Goal: Task Accomplishment & Management: Use online tool/utility

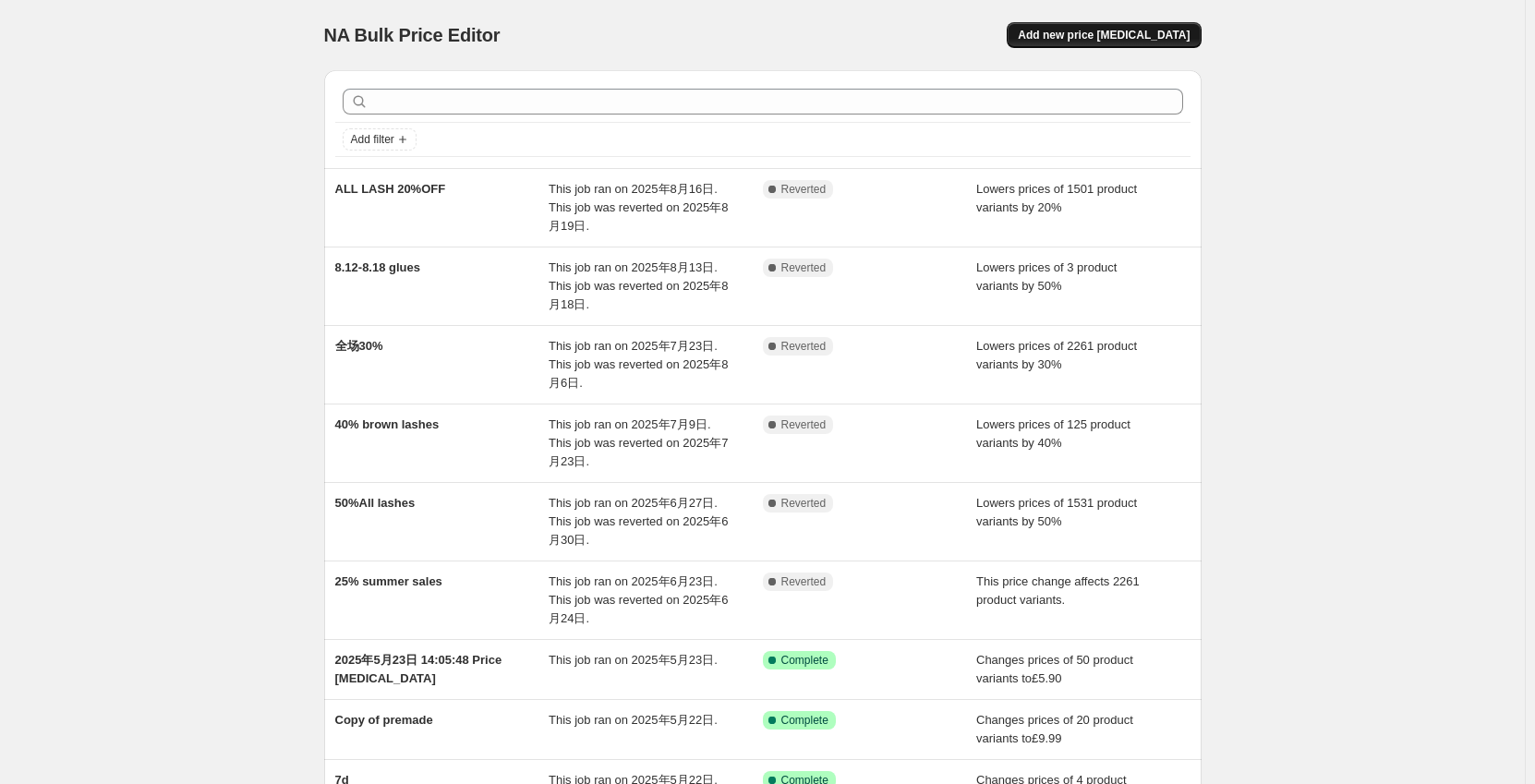
click at [1109, 32] on span "Add new price [MEDICAL_DATA]" at bounding box center [1103, 35] width 172 height 15
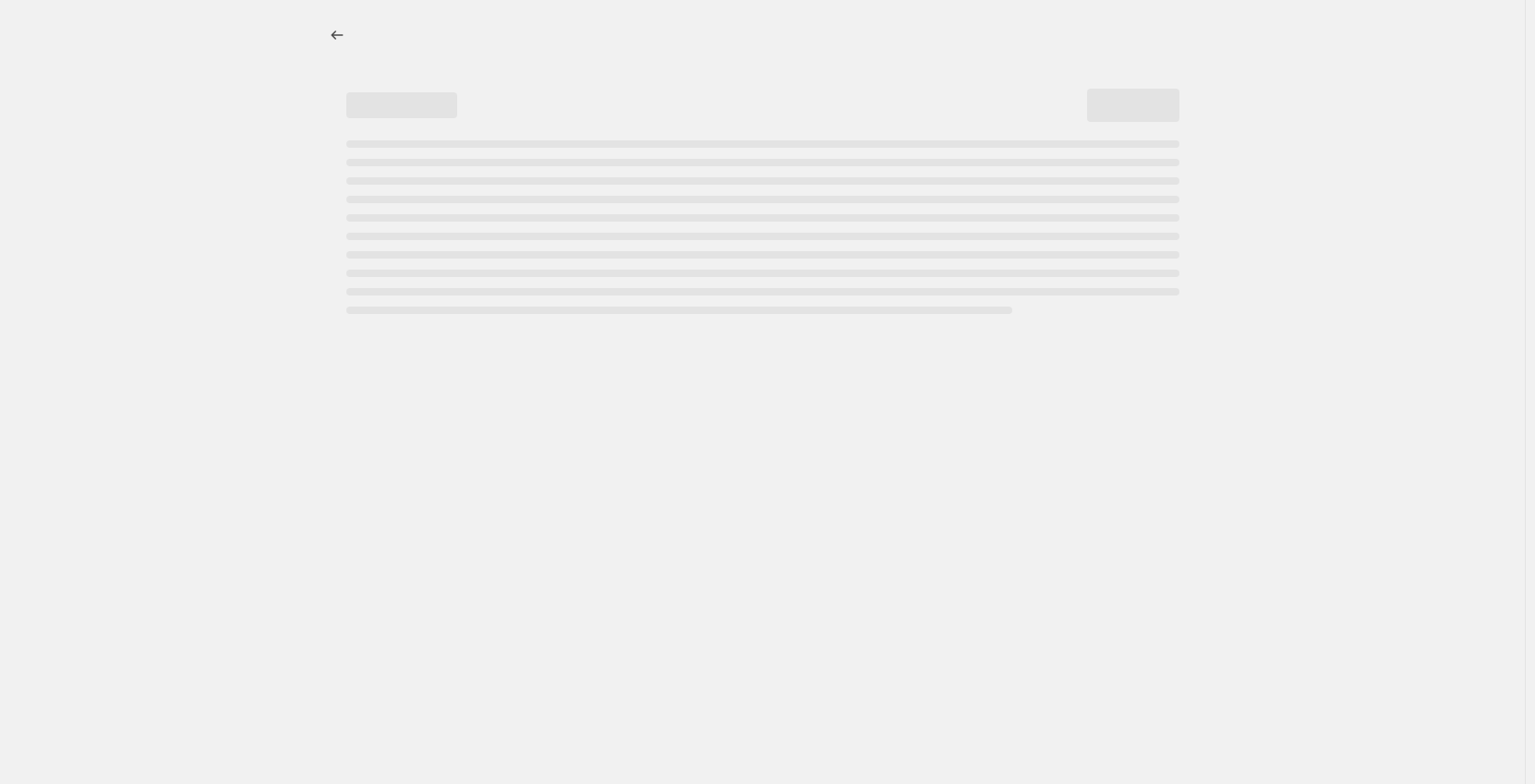
select select "percentage"
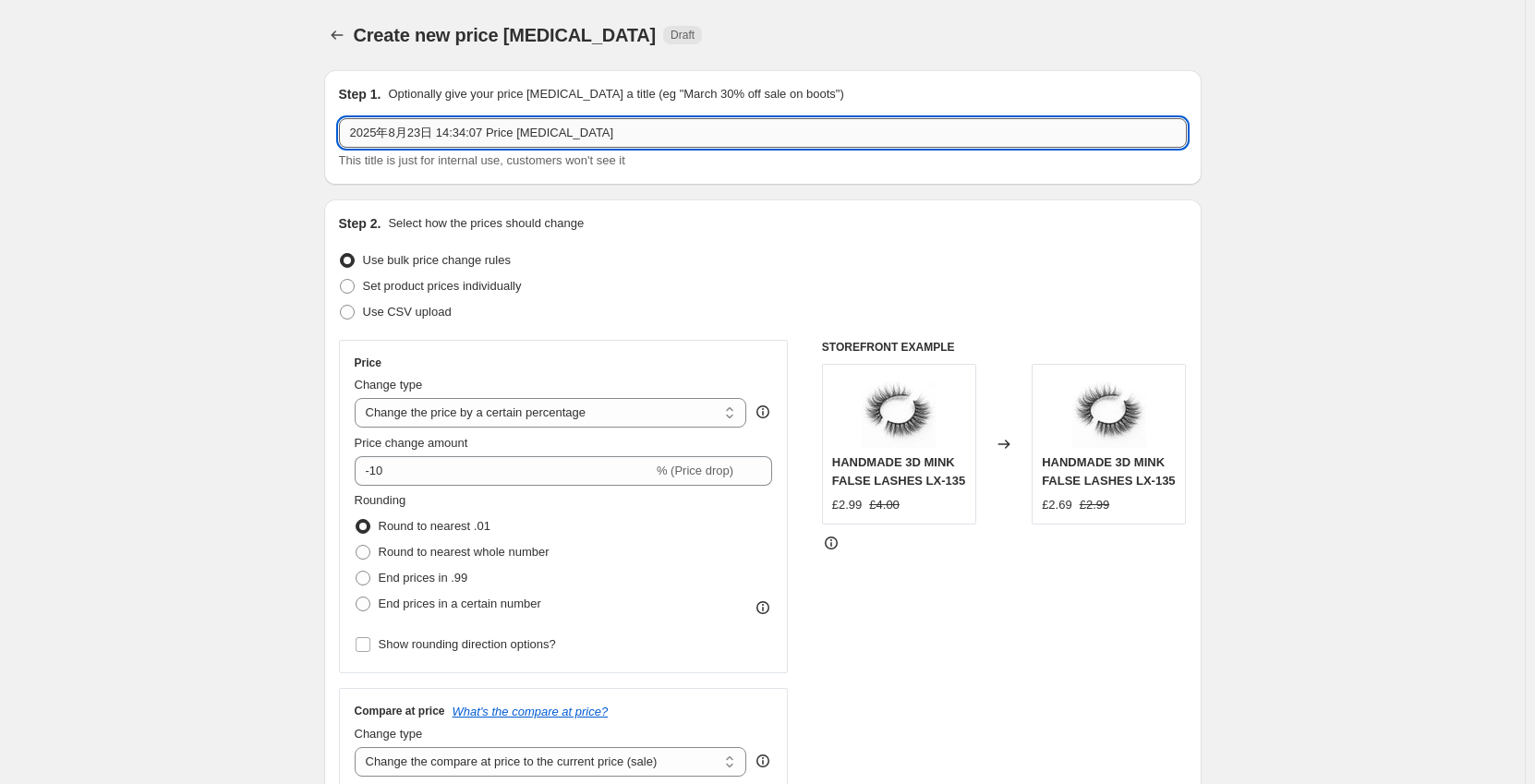
click at [593, 135] on input "2025年8月23日 14:34:07 Price [MEDICAL_DATA]" at bounding box center [763, 133] width 848 height 30
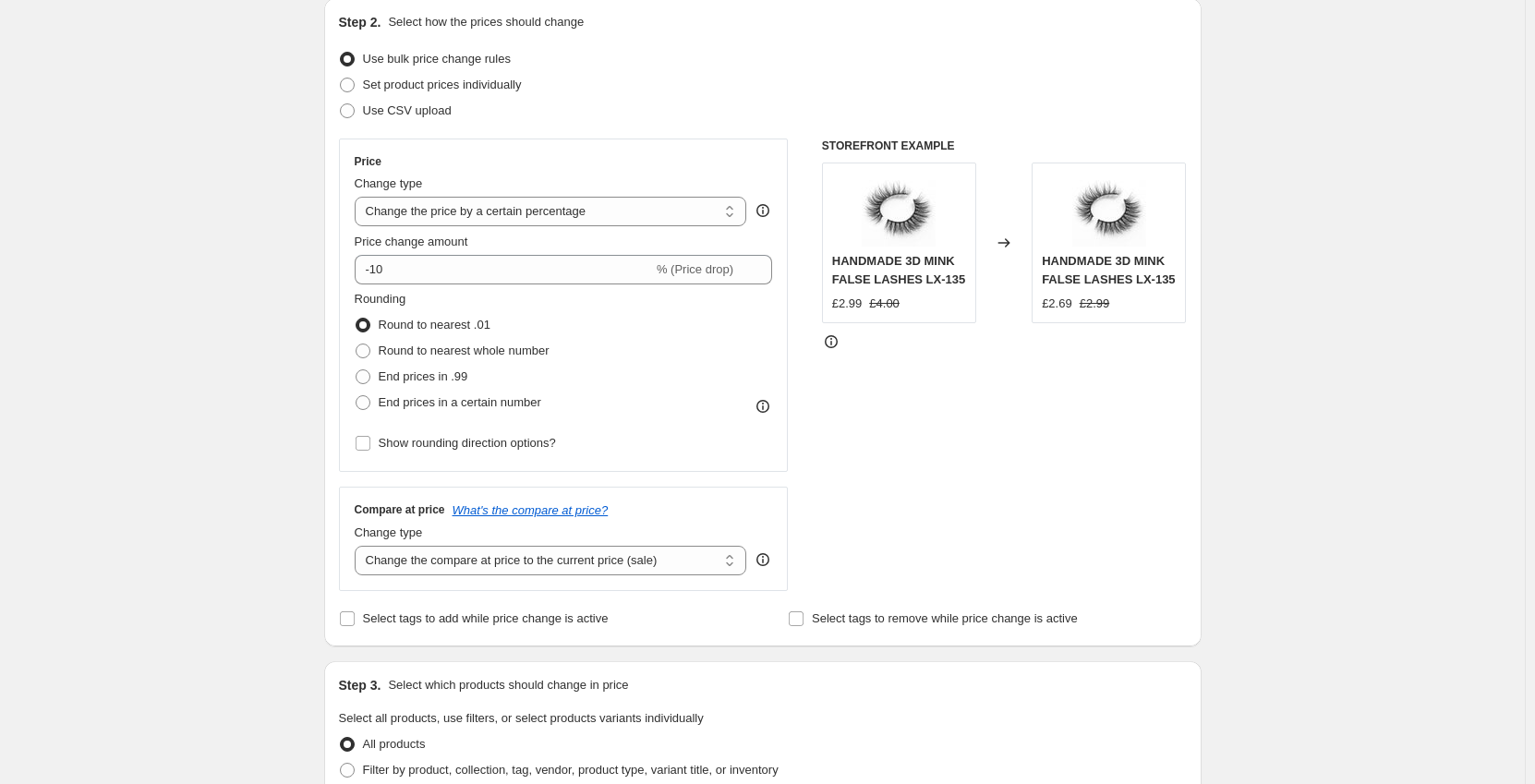
scroll to position [277, 0]
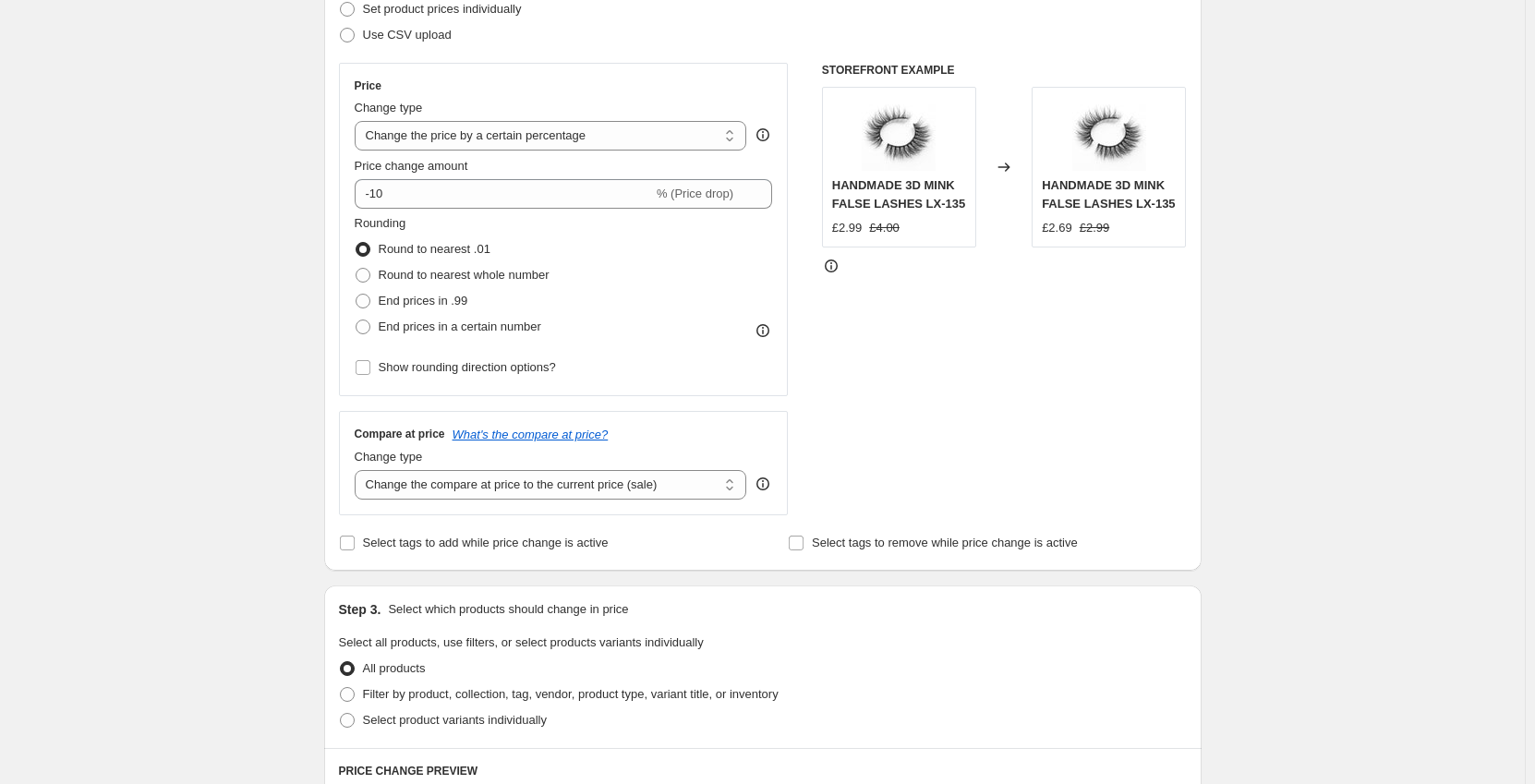
type input "50 eyelash 8.23"
click at [521, 176] on div "Price change amount -10 % (Price drop)" at bounding box center [563, 183] width 419 height 52
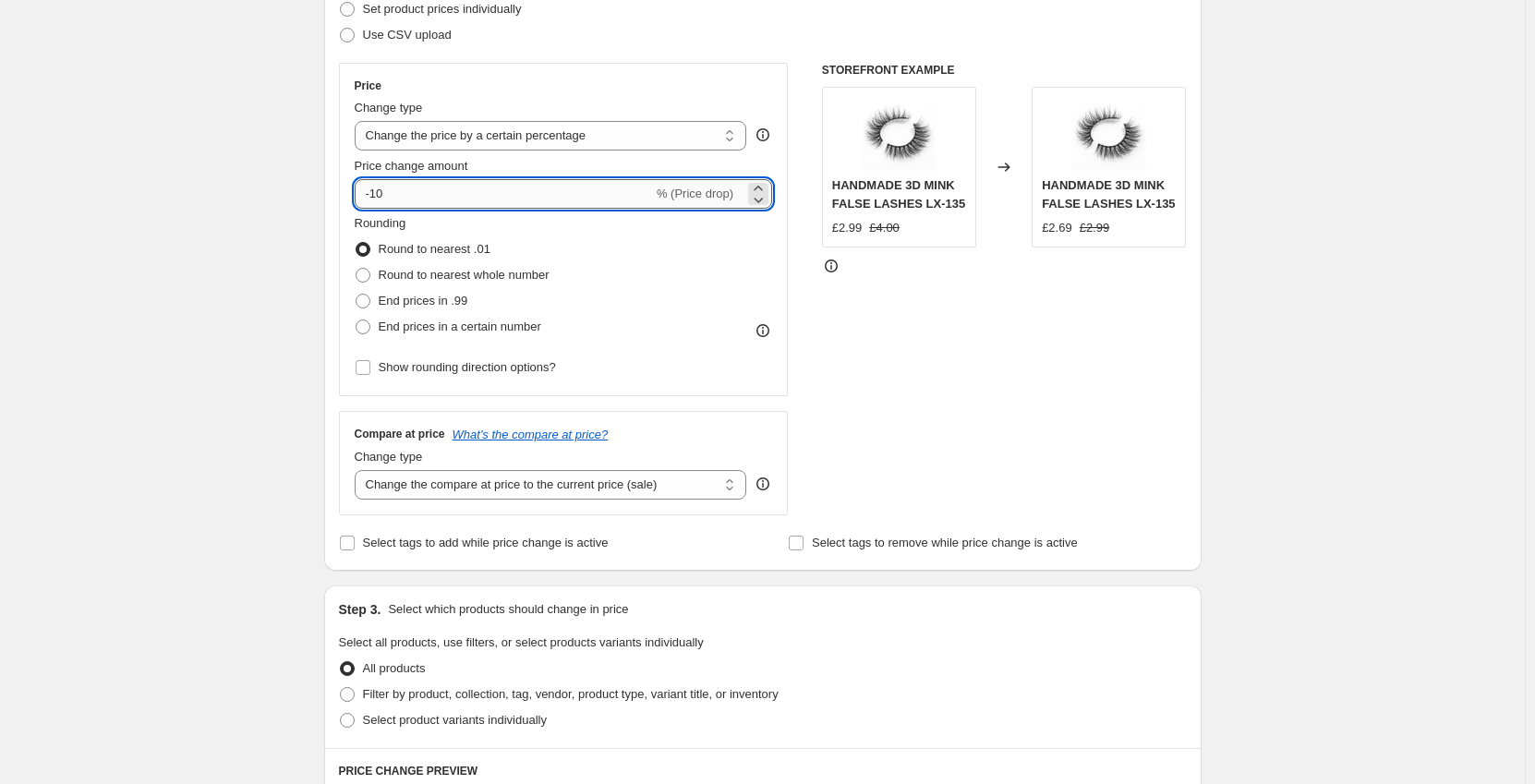
click at [516, 189] on input "-10" at bounding box center [504, 194] width 299 height 30
type input "-1"
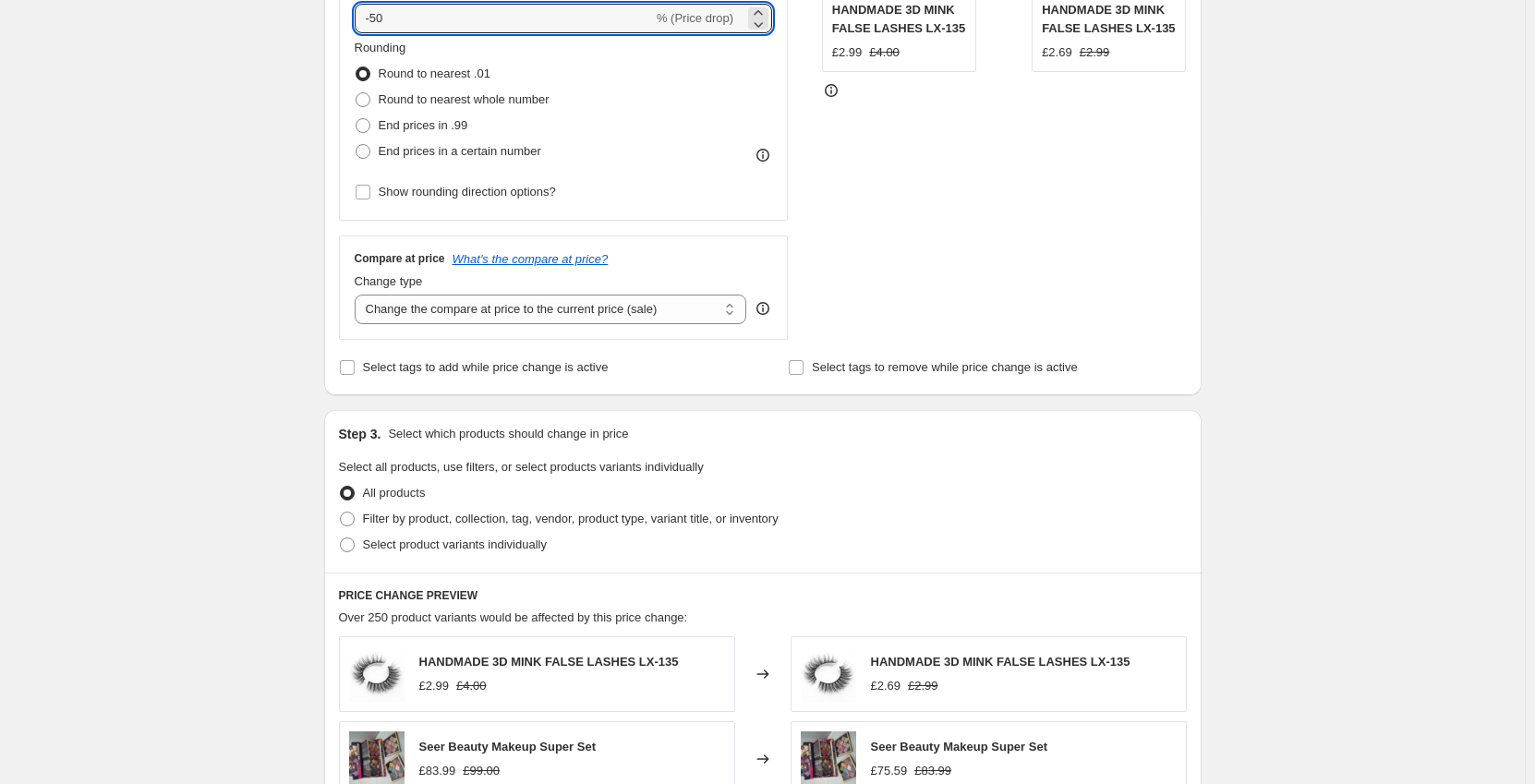
scroll to position [462, 0]
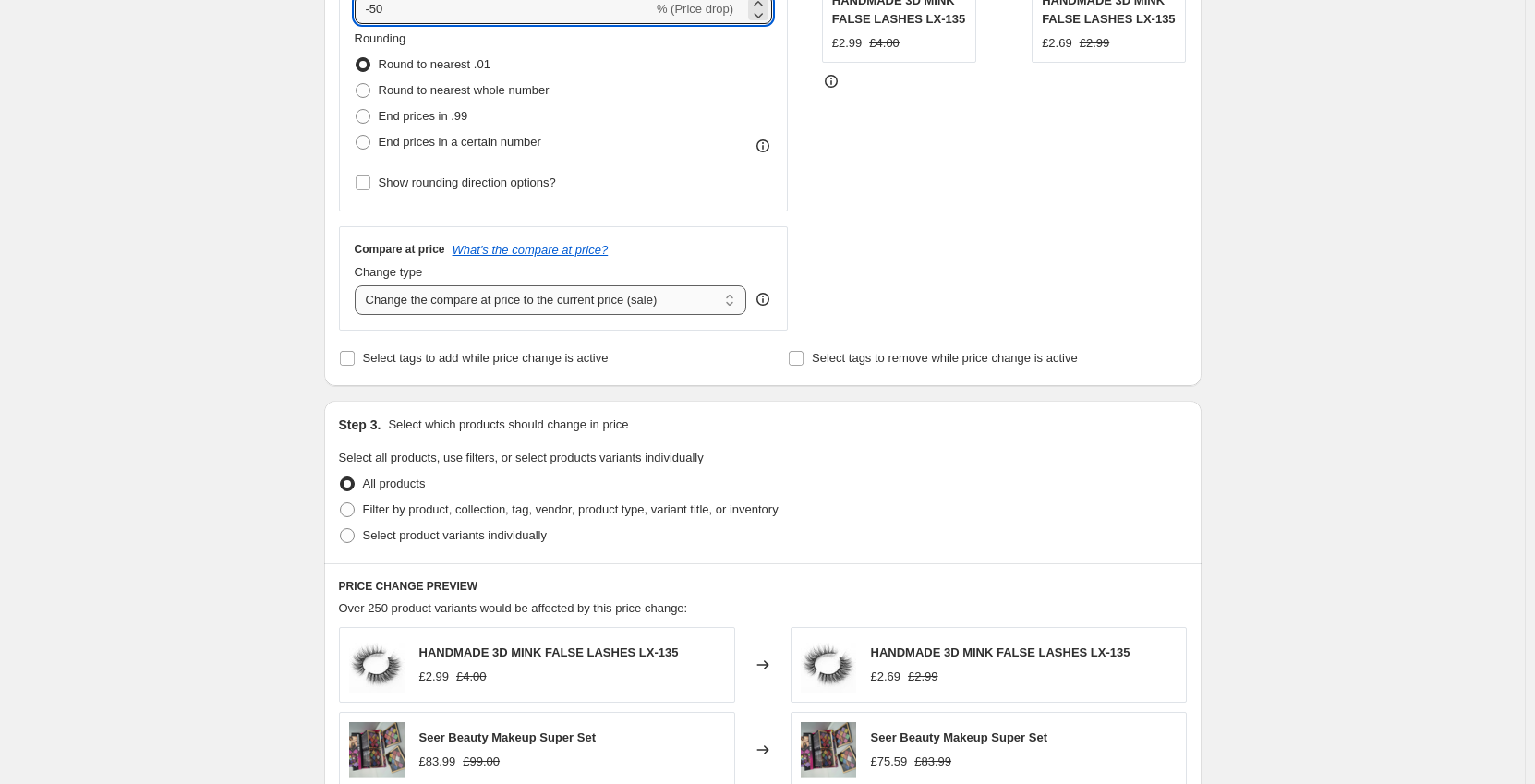
type input "-50"
click at [542, 297] on select "Change the compare at price to the current price (sale) Change the compare at p…" at bounding box center [550, 301] width 393 height 30
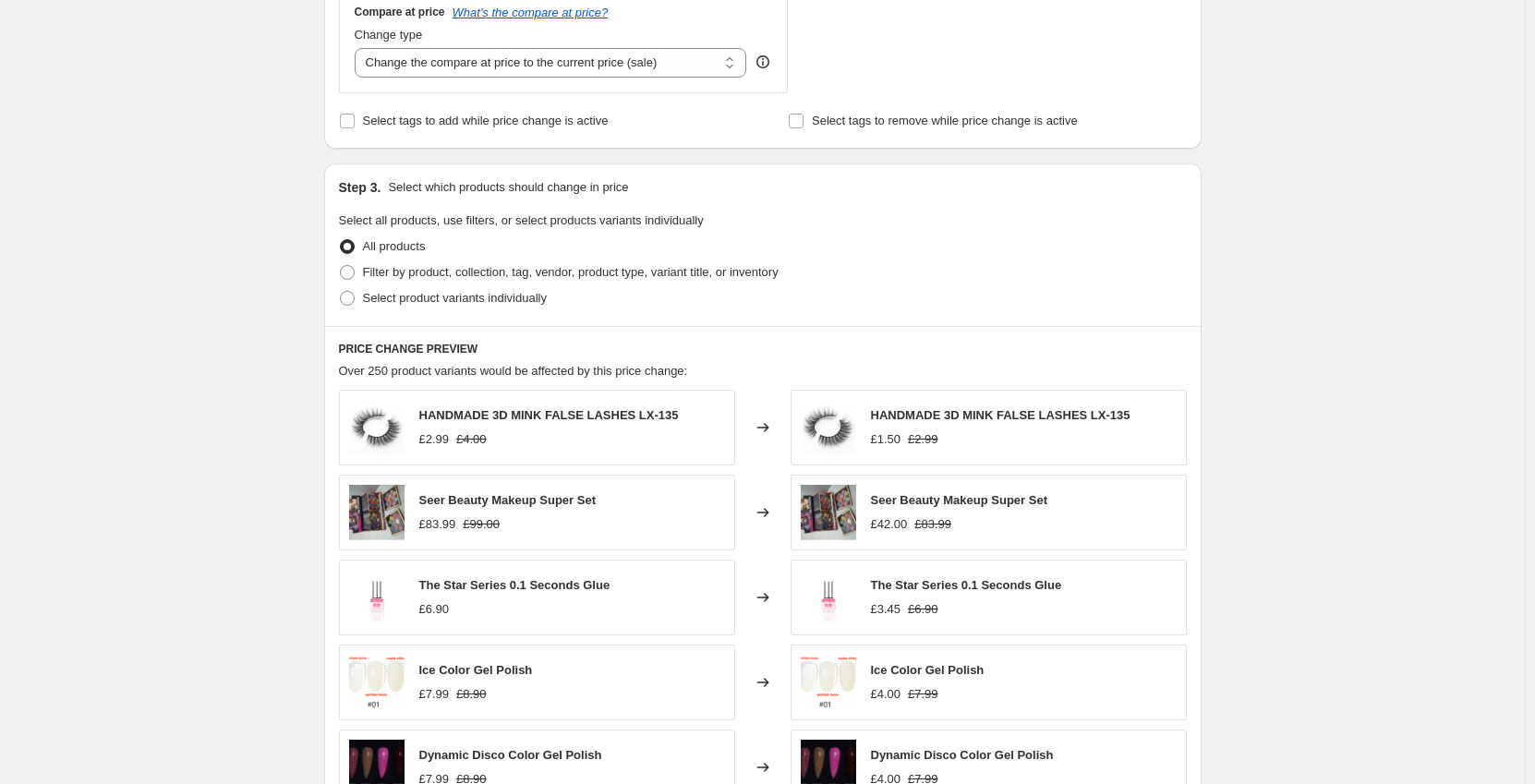
scroll to position [739, 0]
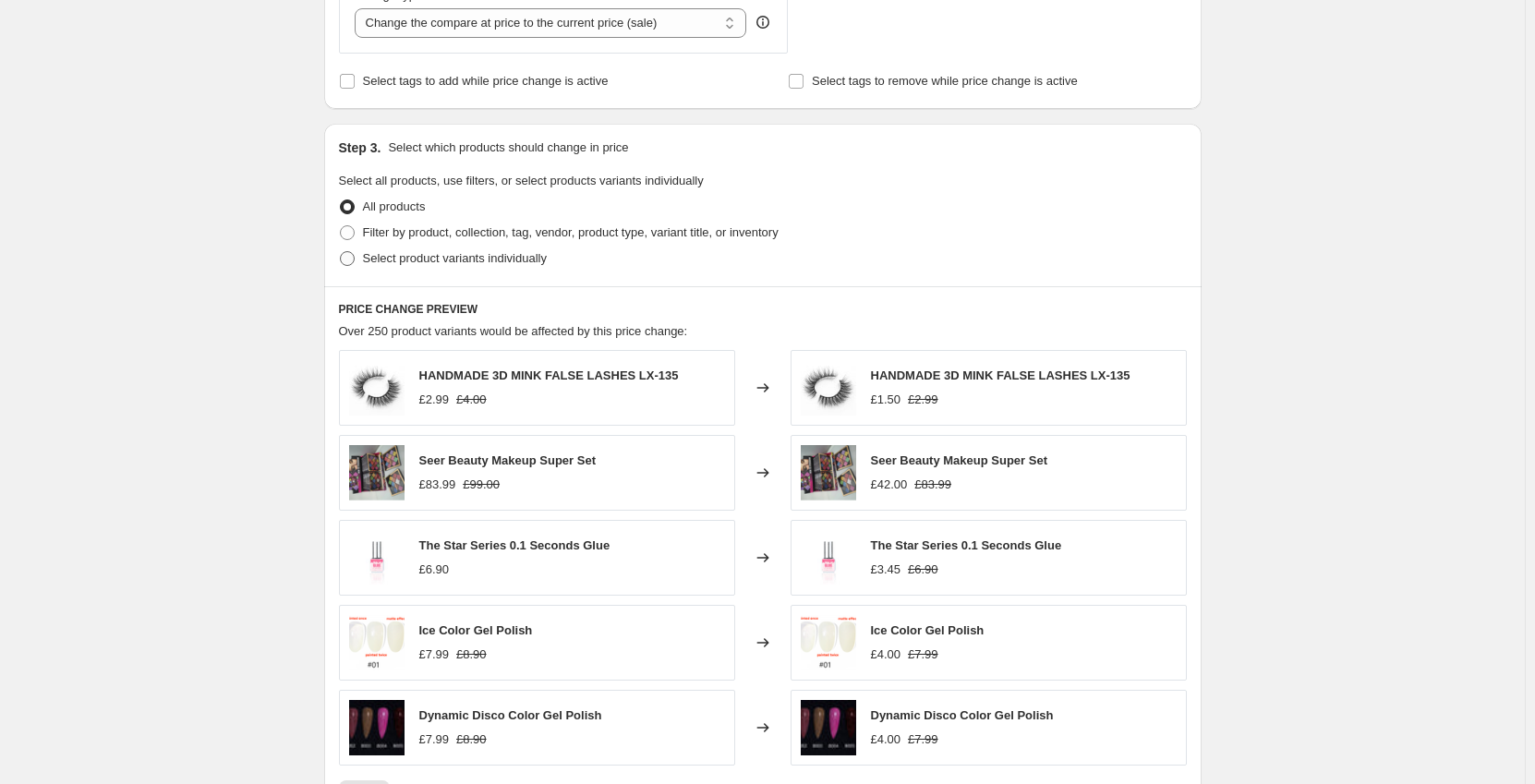
click at [429, 258] on span "Select product variants individually" at bounding box center [455, 258] width 184 height 14
click at [341, 252] on input "Select product variants individually" at bounding box center [340, 251] width 1 height 1
radio input "true"
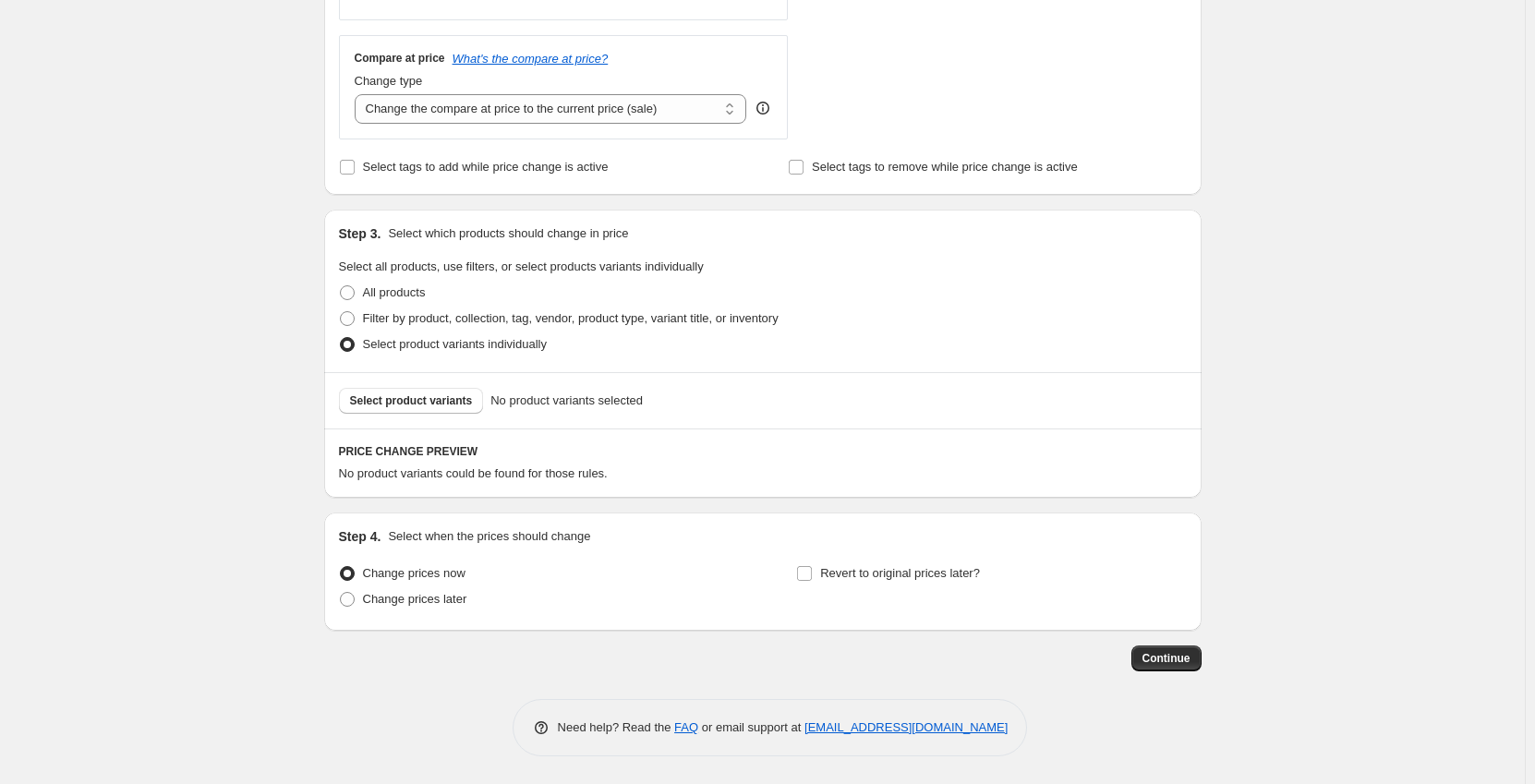
scroll to position [654, 0]
click at [604, 307] on label "Filter by product, collection, tag, vendor, product type, variant title, or inv…" at bounding box center [559, 319] width 440 height 26
click at [341, 311] on input "Filter by product, collection, tag, vendor, product type, variant title, or inv…" at bounding box center [340, 311] width 1 height 1
radio input "true"
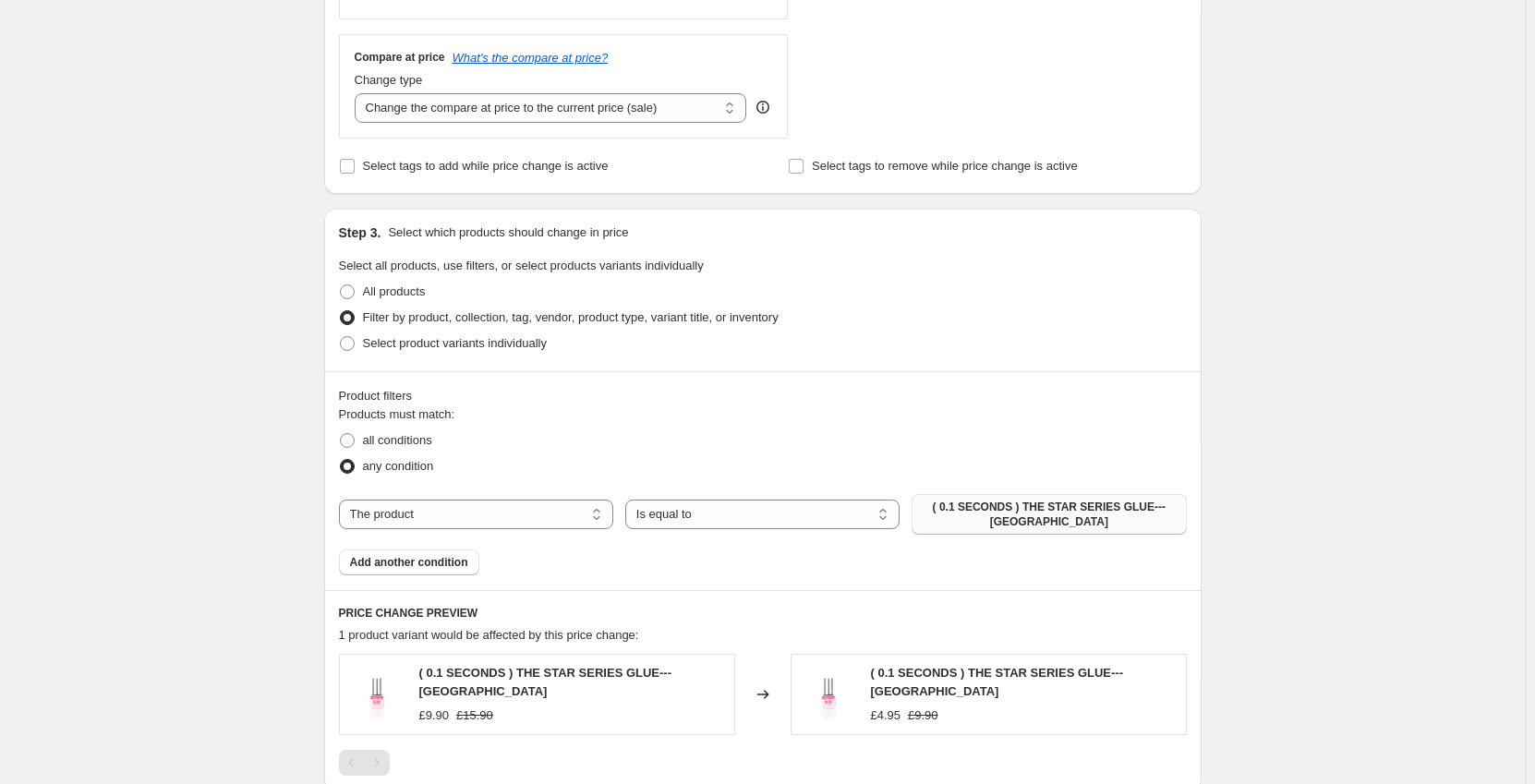
click at [1038, 508] on span "( 0.1 SECONDS ) THE STAR SERIES GLUE---[GEOGRAPHIC_DATA]" at bounding box center [1049, 515] width 252 height 30
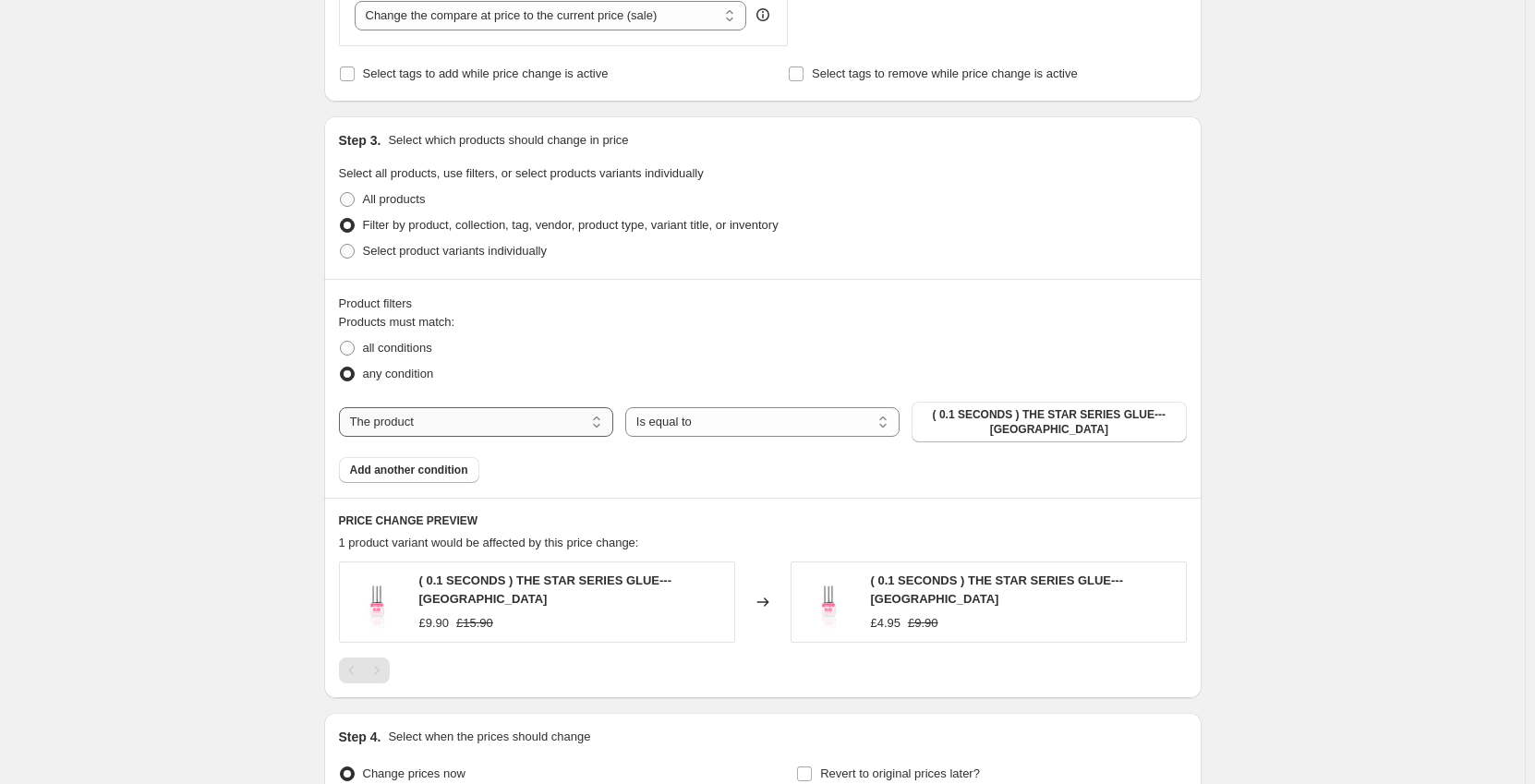
click at [482, 411] on select "The product The product's collection The product's tag The product's vendor The…" at bounding box center [476, 422] width 275 height 30
select select "collection"
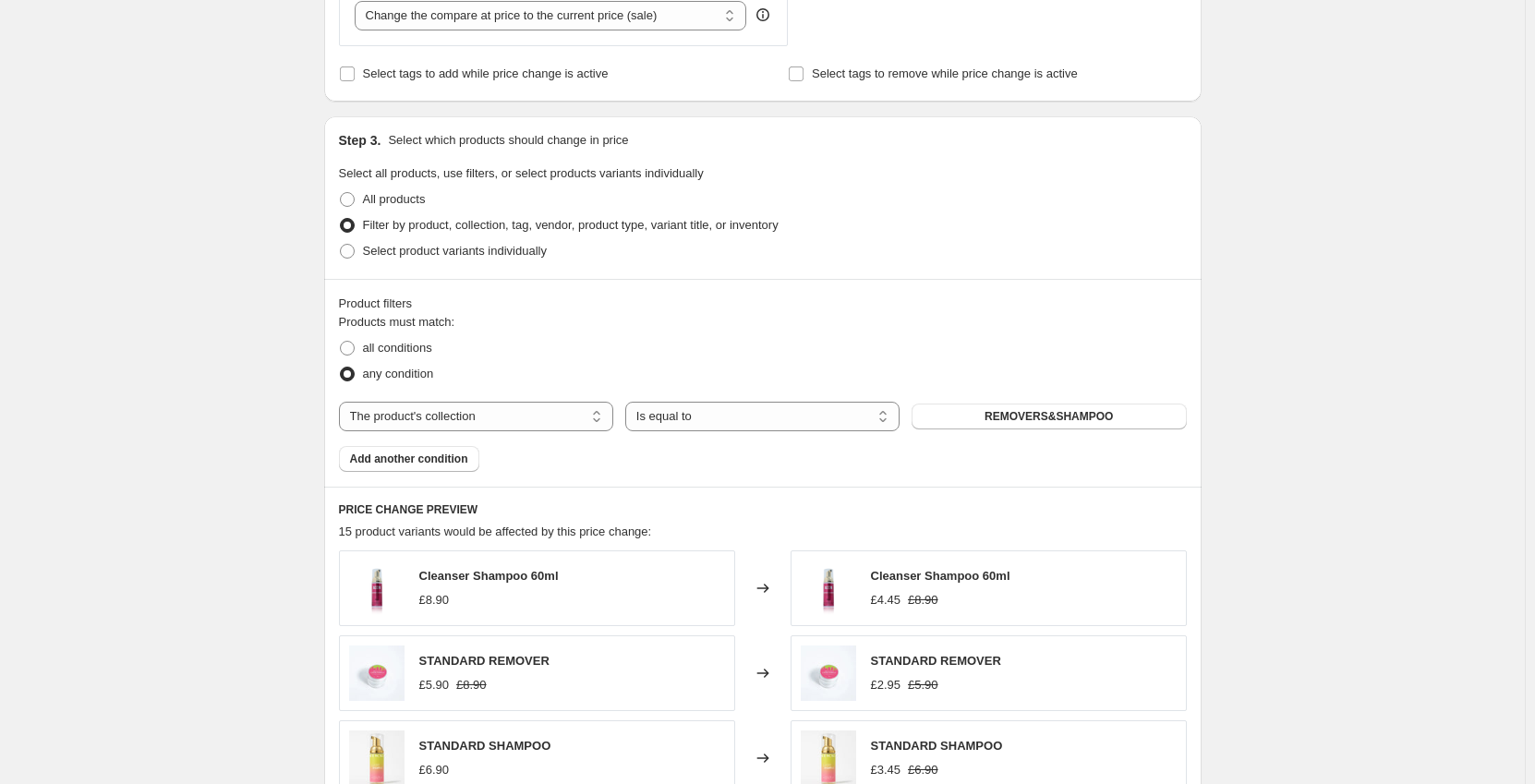
click at [1029, 412] on span "REMOVERS&SHAMPOO" at bounding box center [1049, 417] width 128 height 15
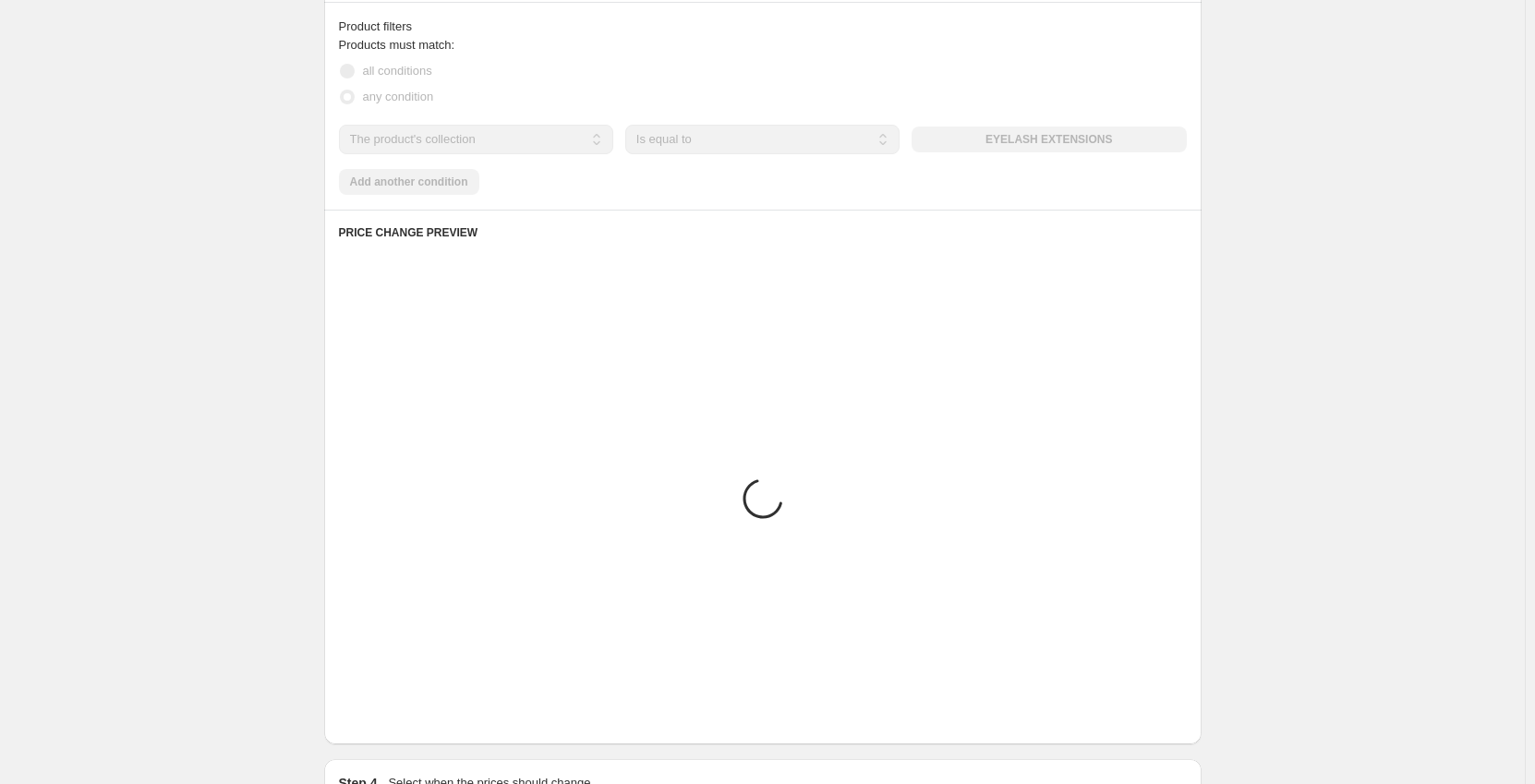
scroll to position [1271, 0]
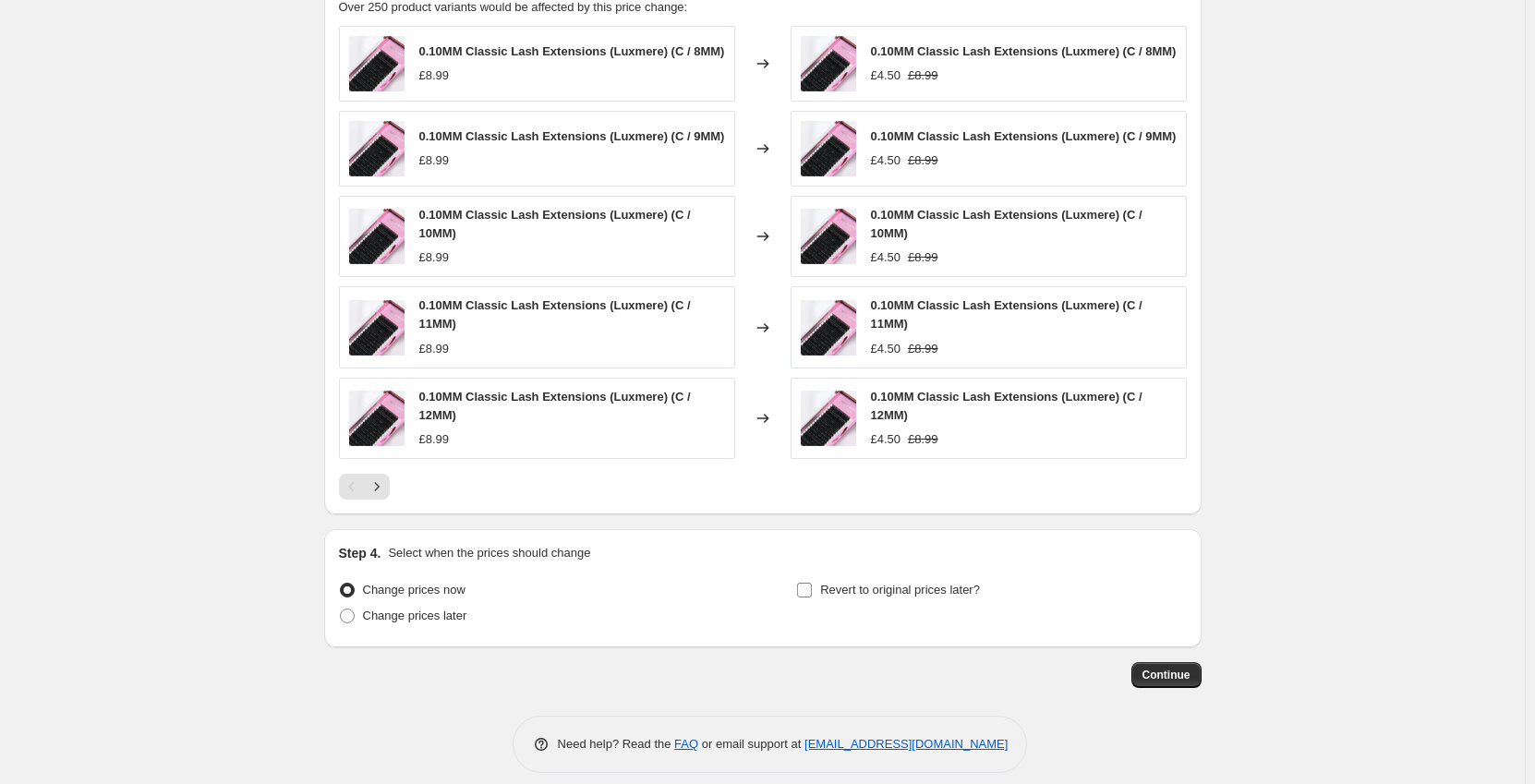
click at [806, 592] on input "Revert to original prices later?" at bounding box center [805, 590] width 15 height 15
checkbox input "true"
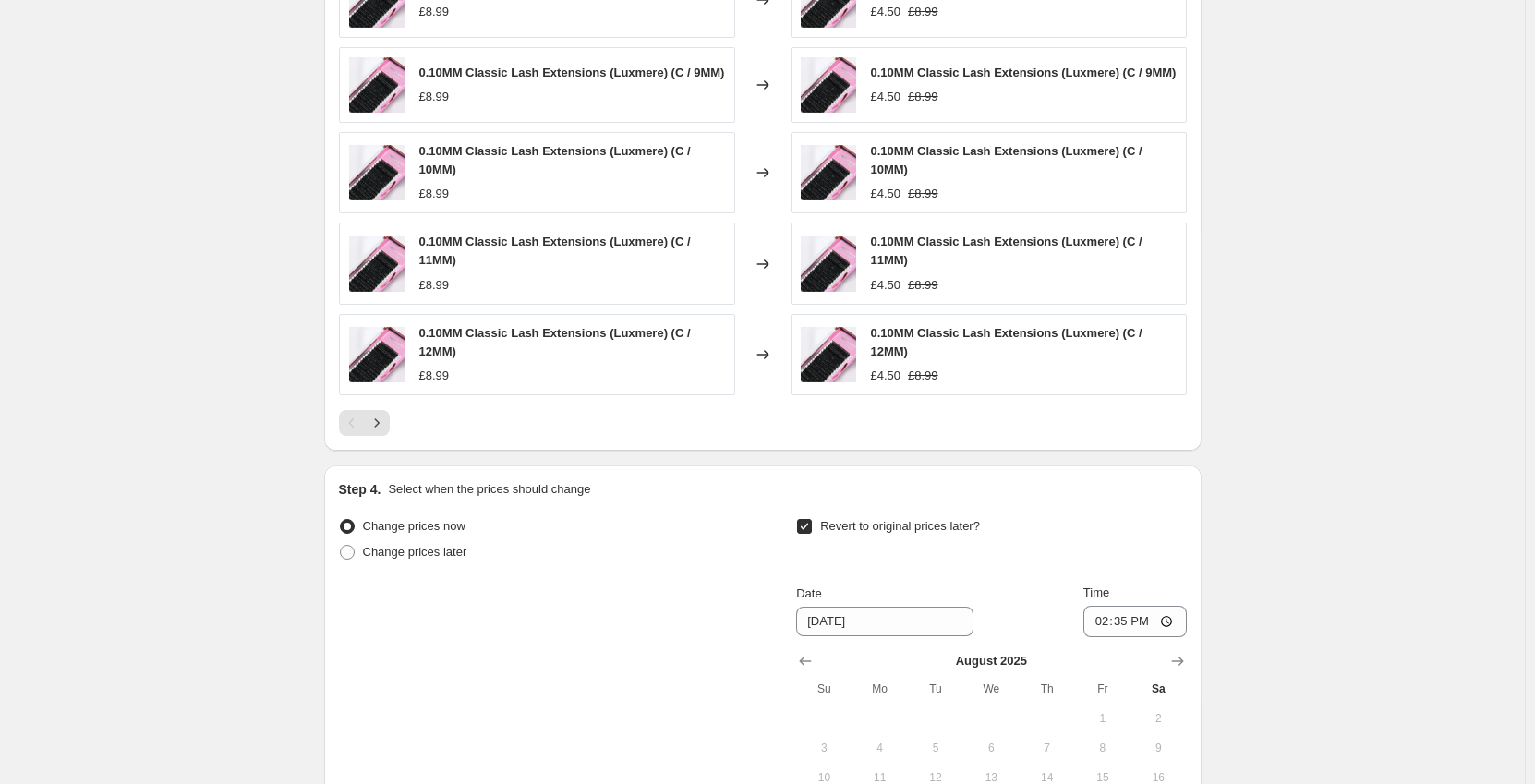
scroll to position [1456, 0]
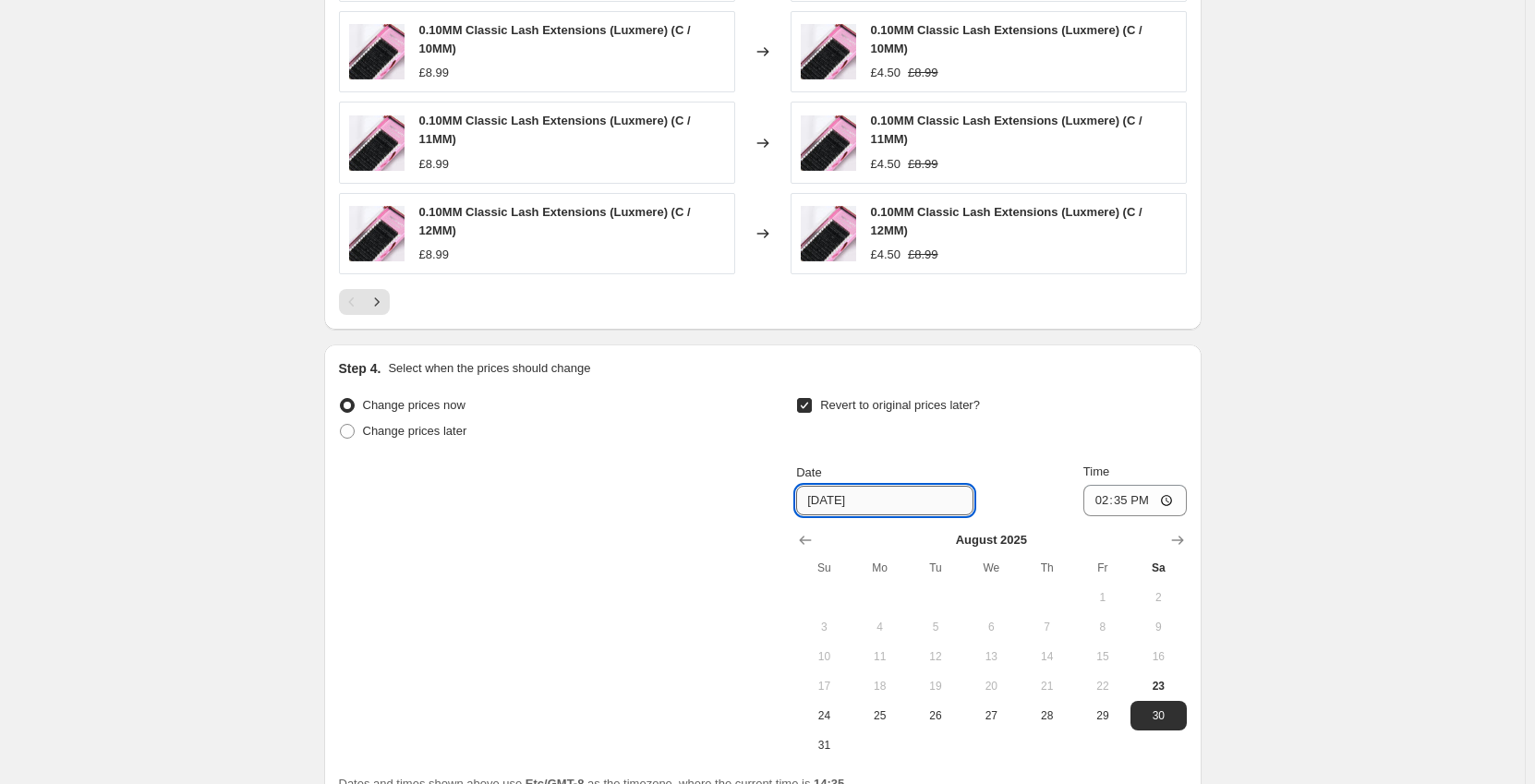
click at [841, 501] on input "[DATE]" at bounding box center [884, 501] width 177 height 30
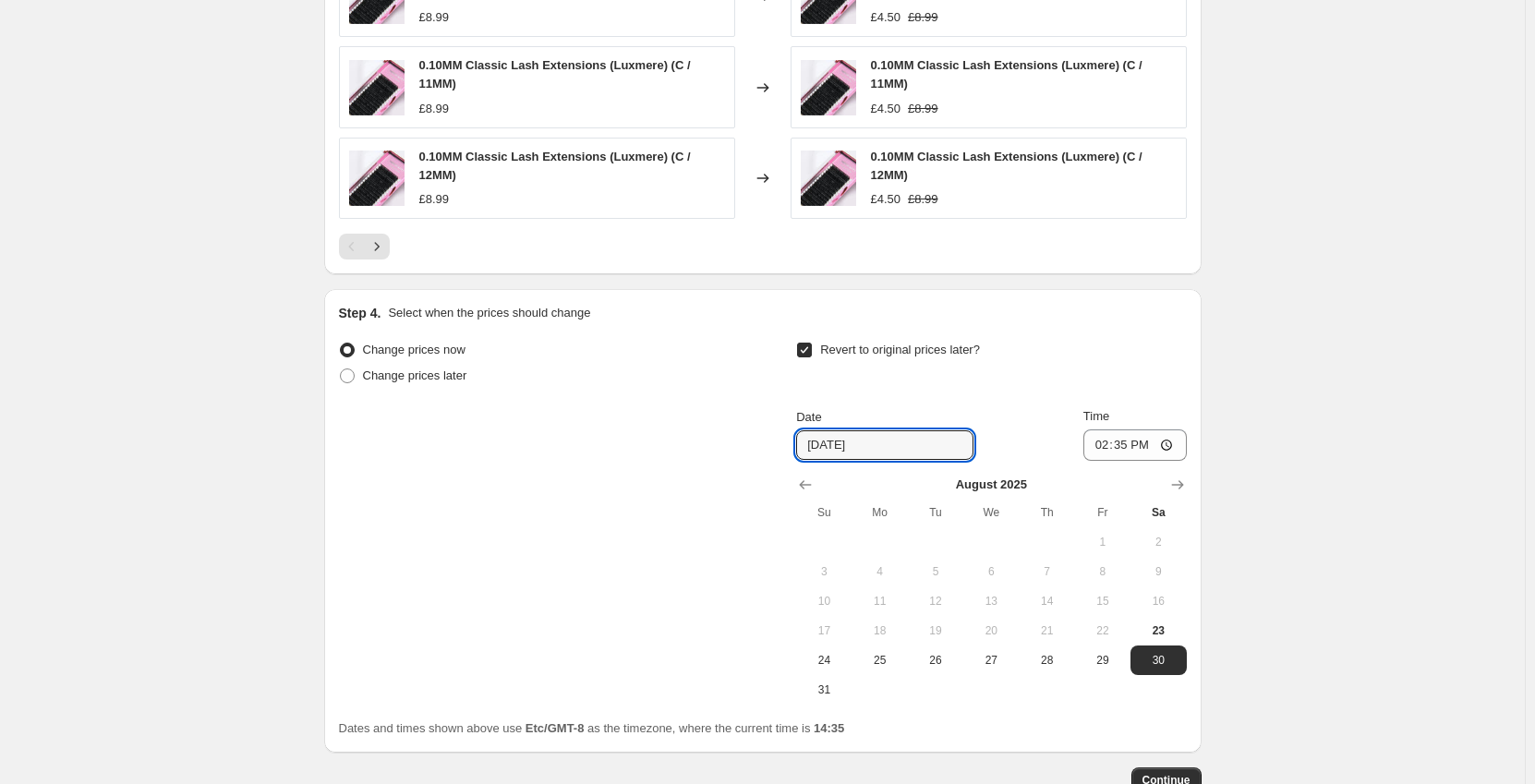
scroll to position [1548, 0]
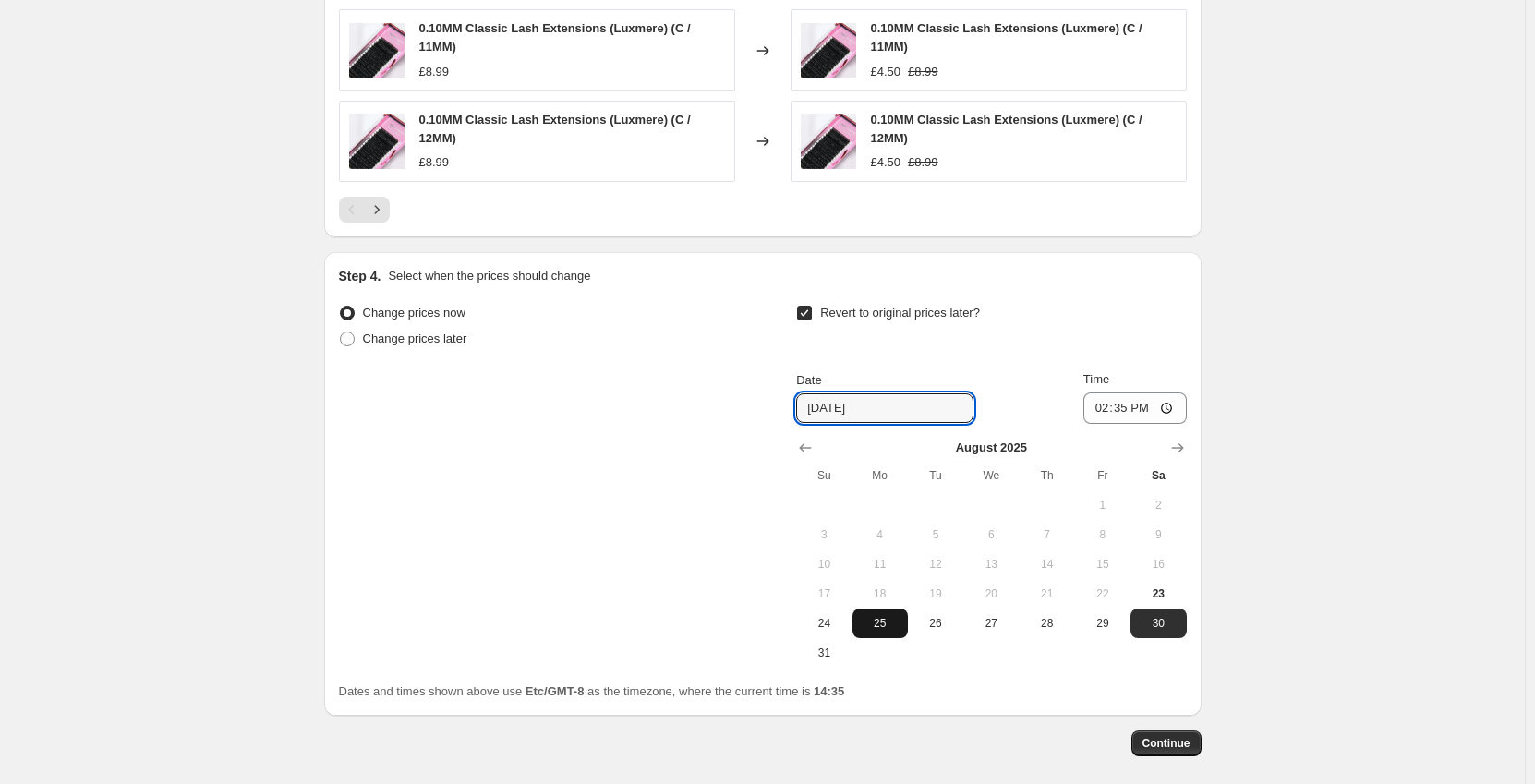
click at [865, 623] on span "25" at bounding box center [881, 623] width 41 height 15
type input "[DATE]"
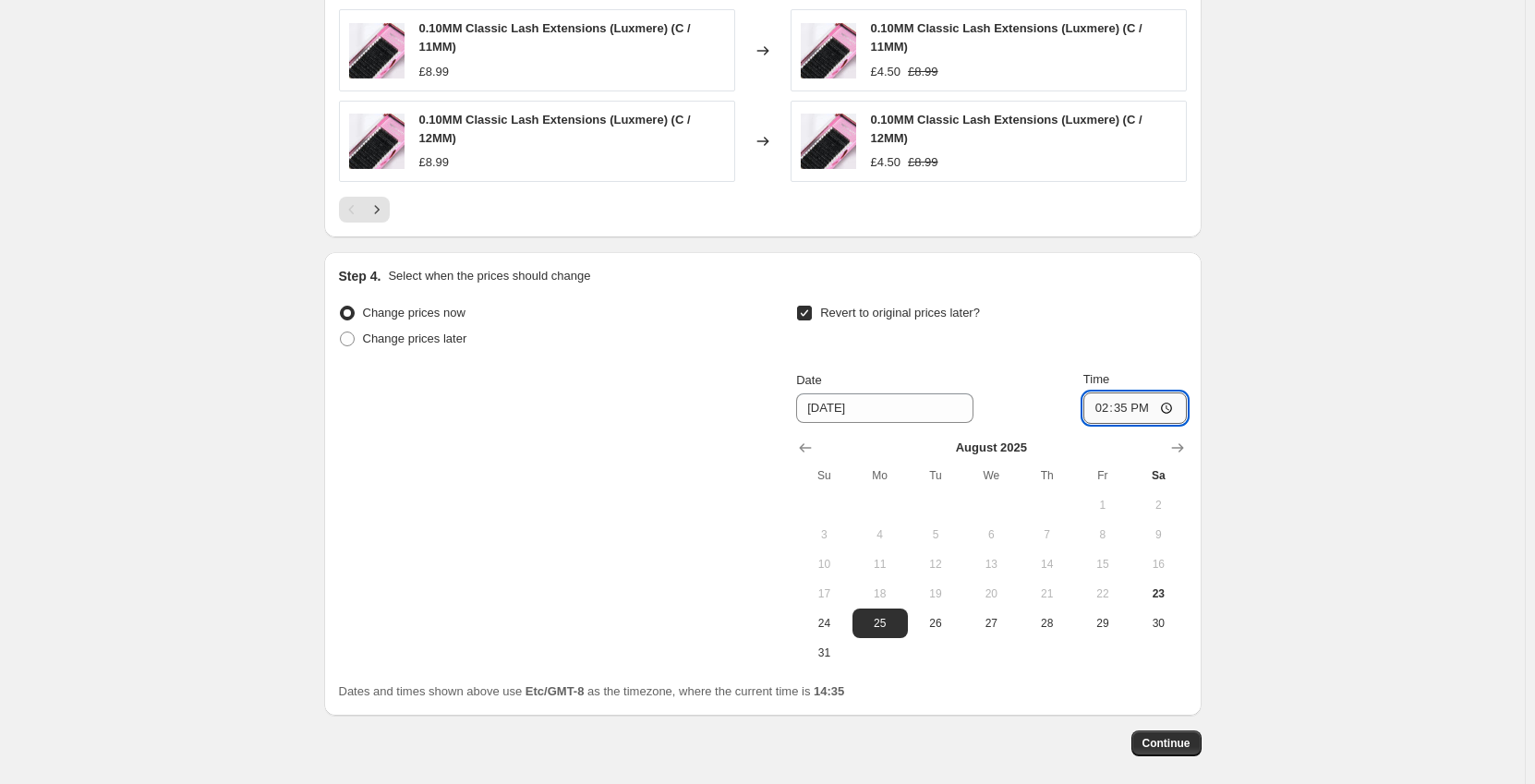
click at [1147, 409] on input "14:35" at bounding box center [1135, 408] width 103 height 32
click at [1175, 410] on input "14:35" at bounding box center [1135, 408] width 103 height 32
type input "23:59"
click at [1056, 699] on div "Dates and times shown above use Etc/GMT-8 as the timezone, where the current ti…" at bounding box center [763, 692] width 848 height 19
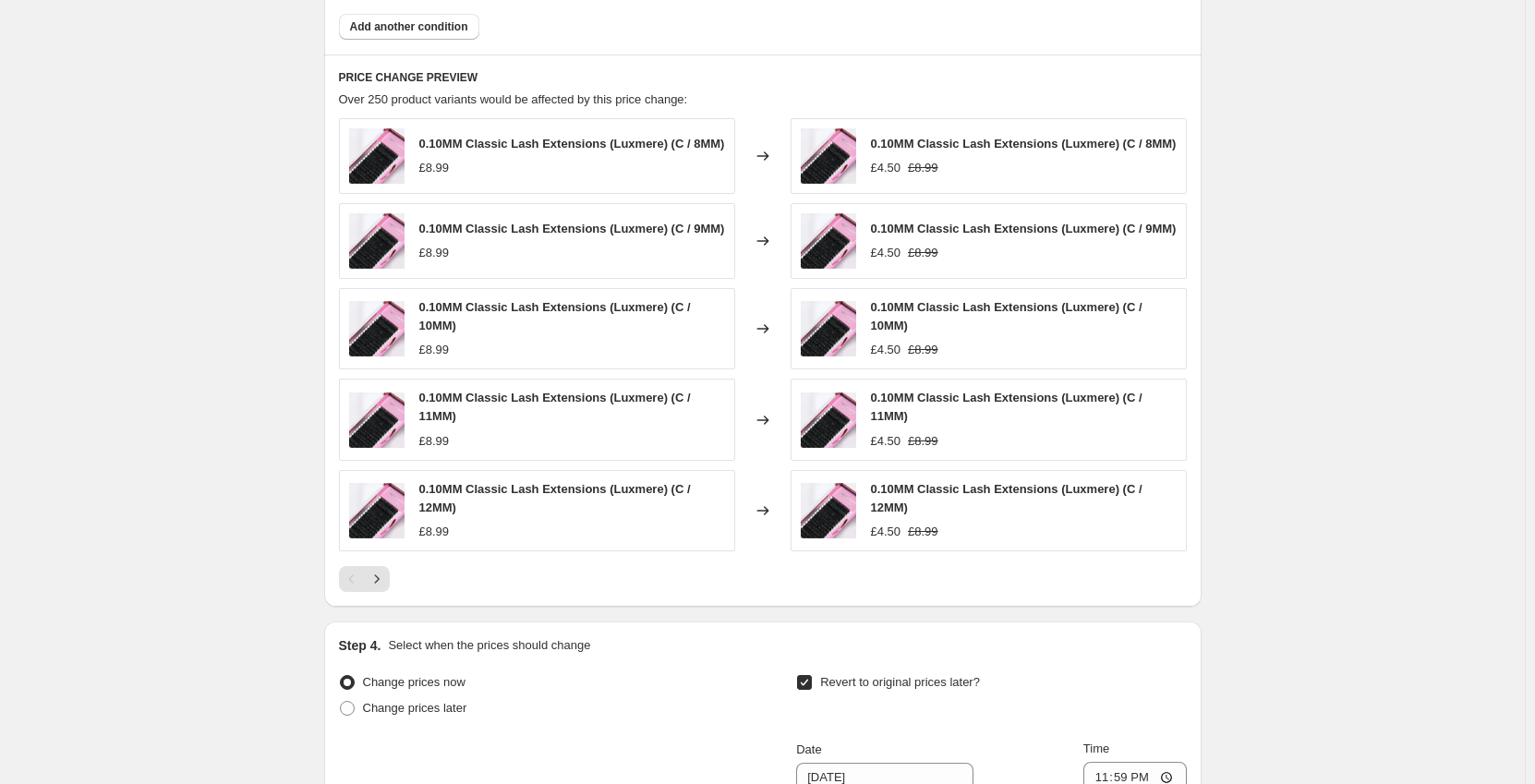
scroll to position [1634, 0]
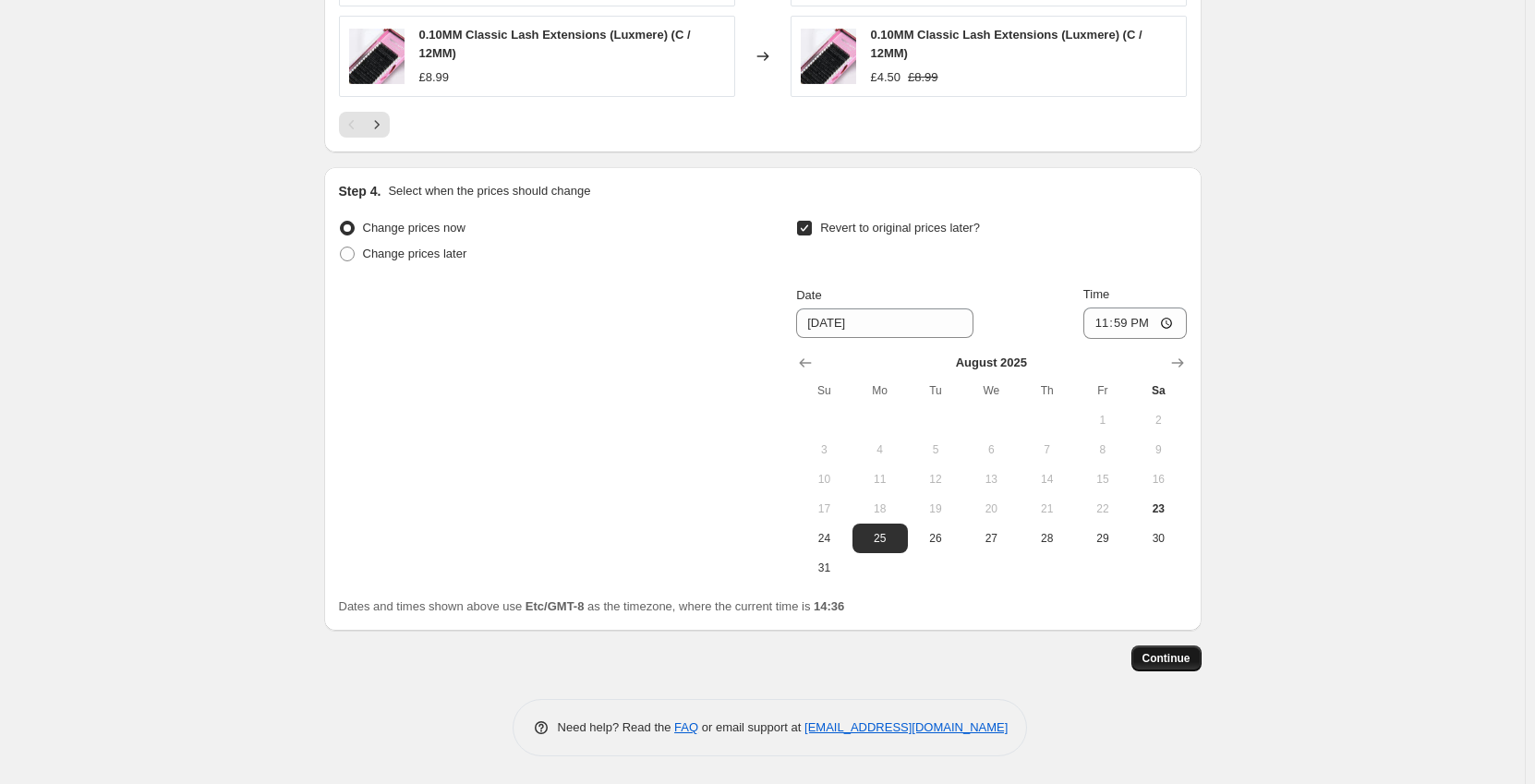
click at [1140, 661] on button "Continue" at bounding box center [1167, 659] width 71 height 26
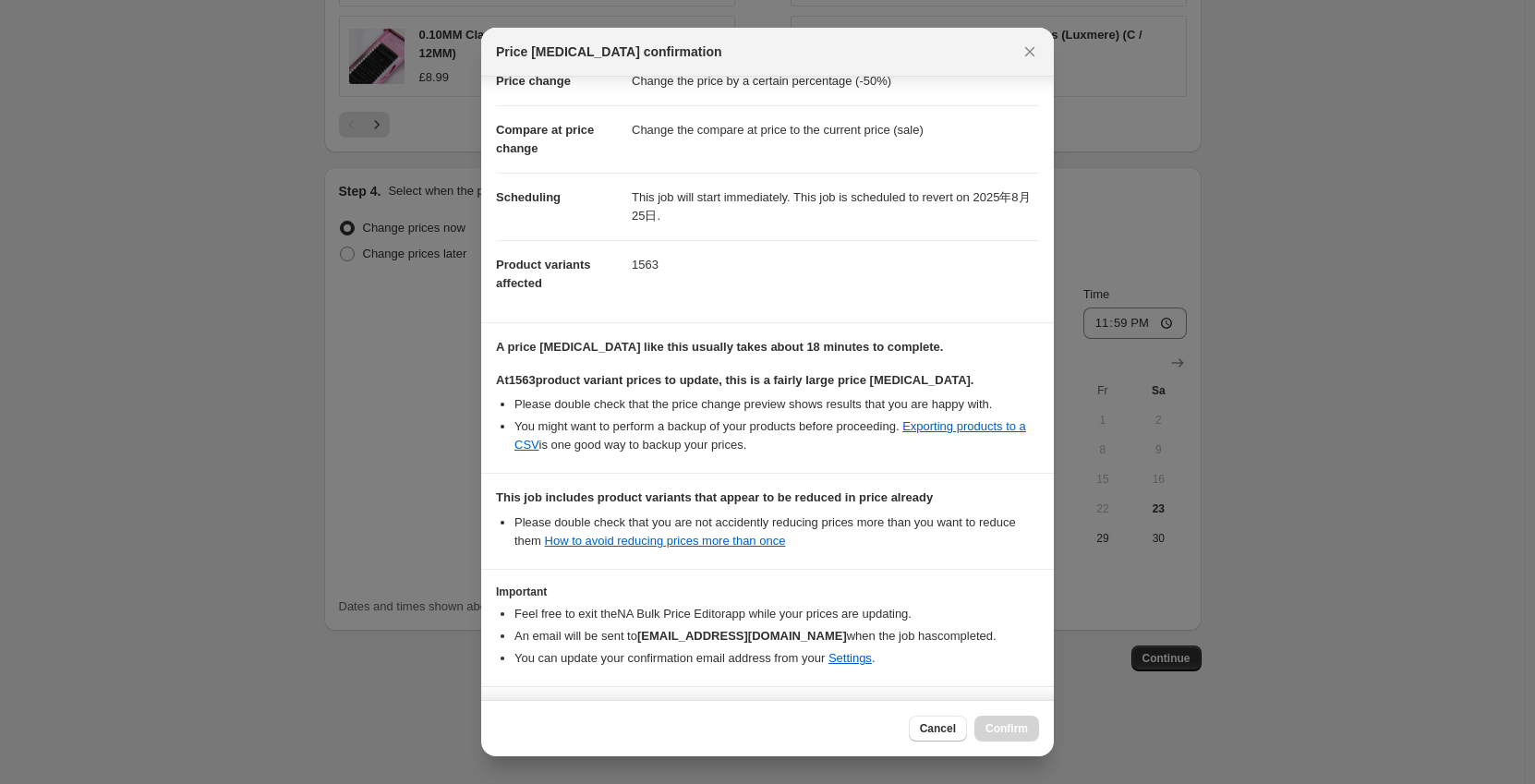
scroll to position [113, 0]
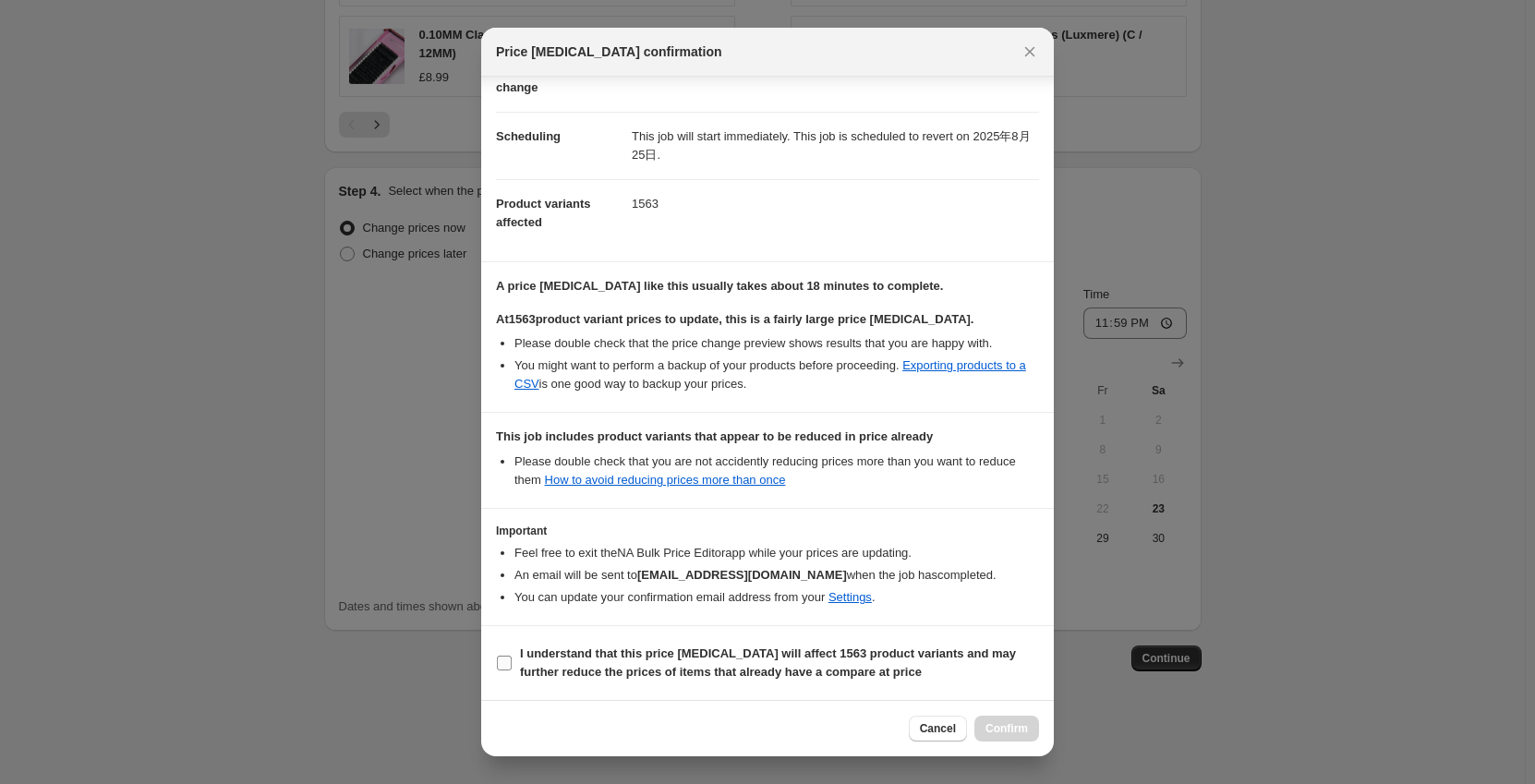
click at [511, 664] on input "I understand that this price [MEDICAL_DATA] will affect 1563 product variants a…" at bounding box center [505, 663] width 15 height 15
checkbox input "true"
click at [1017, 731] on span "Confirm" at bounding box center [1007, 728] width 43 height 15
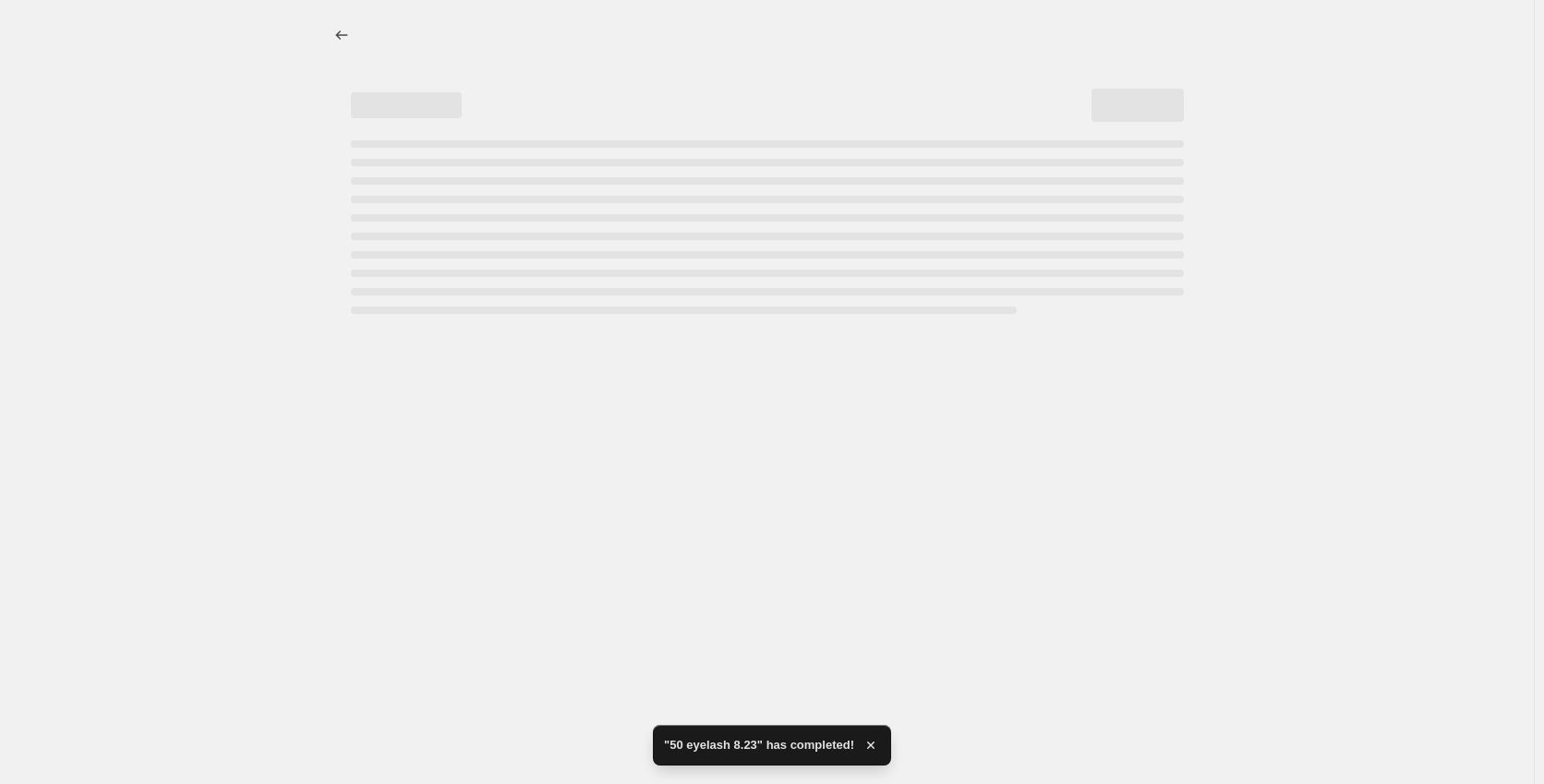
select select "percentage"
select select "collection"
